Goal: Task Accomplishment & Management: Manage account settings

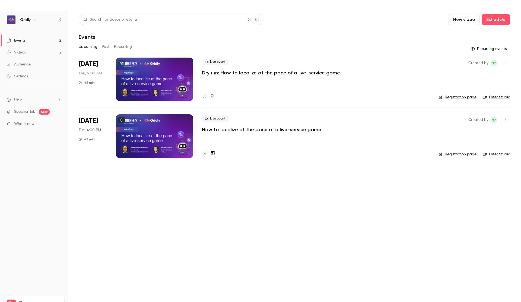
click at [278, 129] on p "How to localize at the pace of a live-service game" at bounding box center [261, 129] width 119 height 7
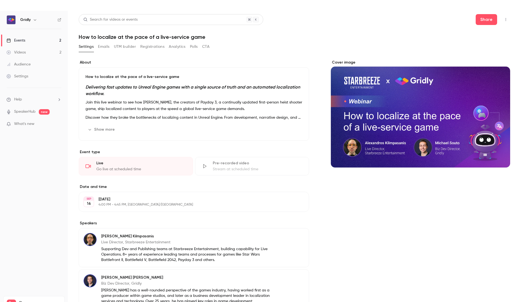
click at [148, 46] on button "Registrations" at bounding box center [152, 46] width 24 height 9
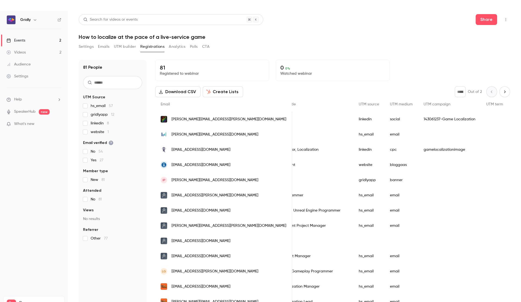
click at [210, 118] on span "[PERSON_NAME][EMAIL_ADDRESS][PERSON_NAME][DOMAIN_NAME]" at bounding box center [228, 119] width 115 height 6
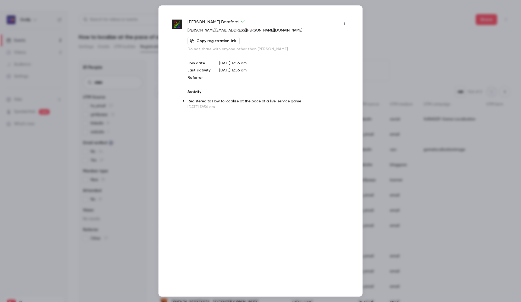
click at [110, 44] on div at bounding box center [260, 151] width 521 height 302
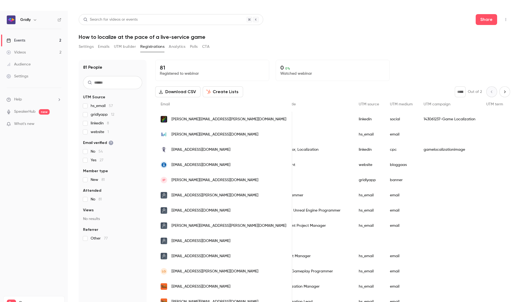
scroll to position [0, 279]
